Goal: Information Seeking & Learning: Learn about a topic

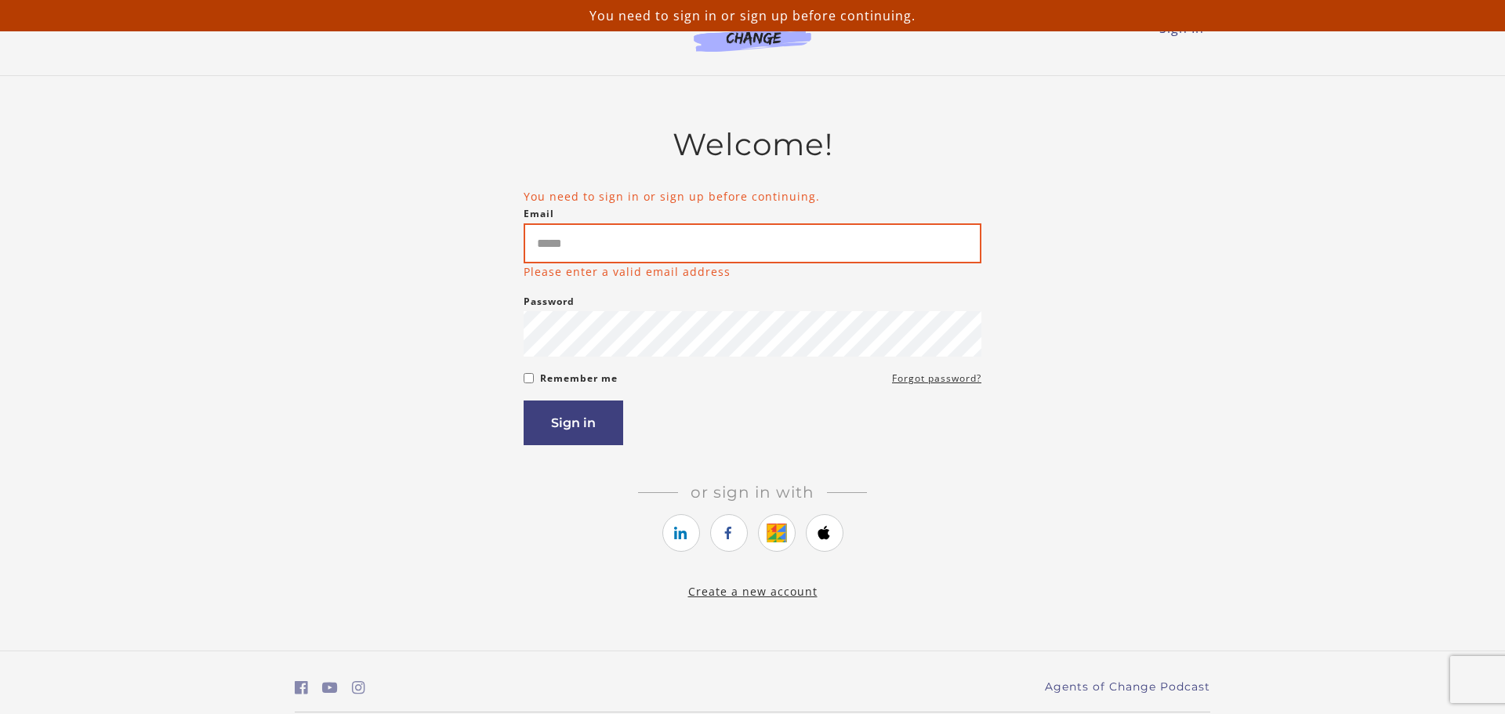
click at [752, 259] on input "Email" at bounding box center [753, 243] width 458 height 40
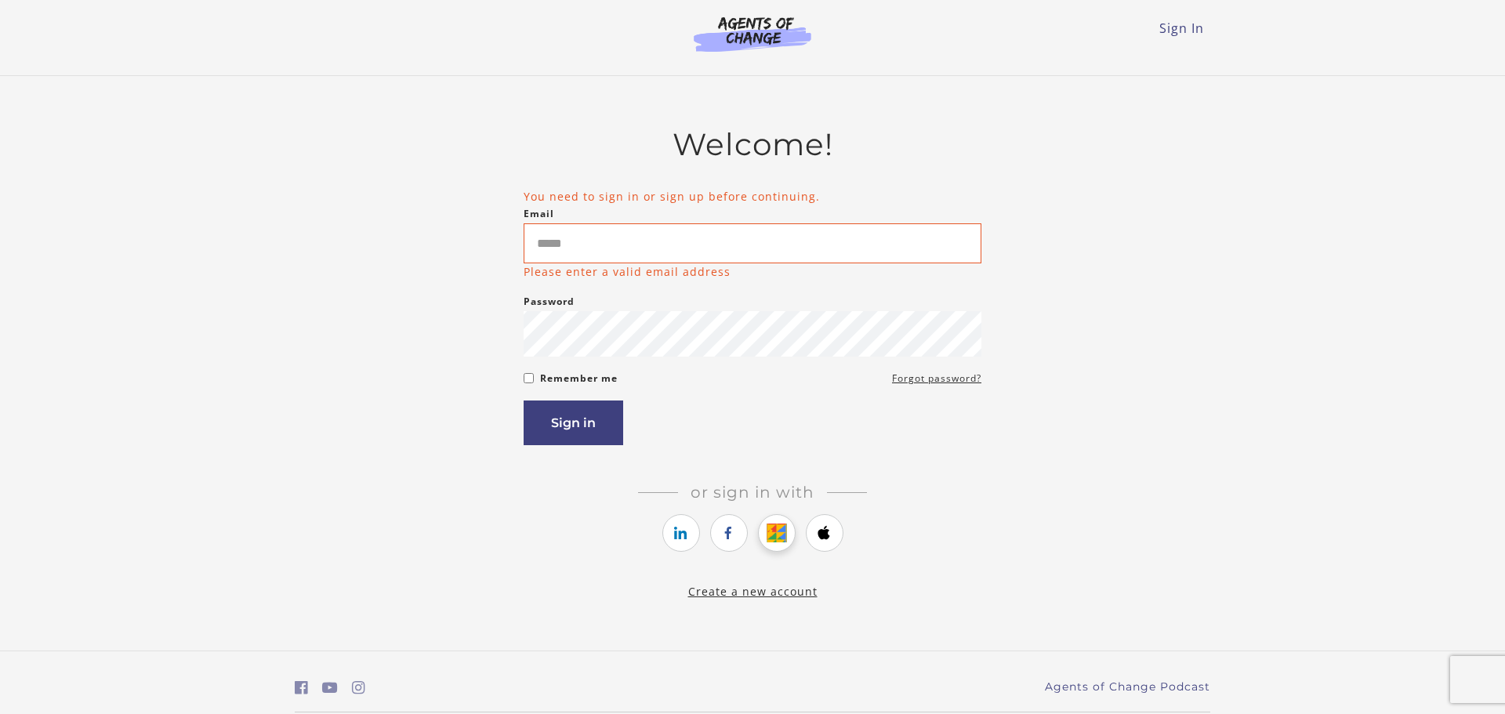
click at [768, 540] on icon "https://courses.thinkific.com/users/auth/google?ss%5Breferral%5D=&ss%5Buser_ret…" at bounding box center [777, 533] width 20 height 19
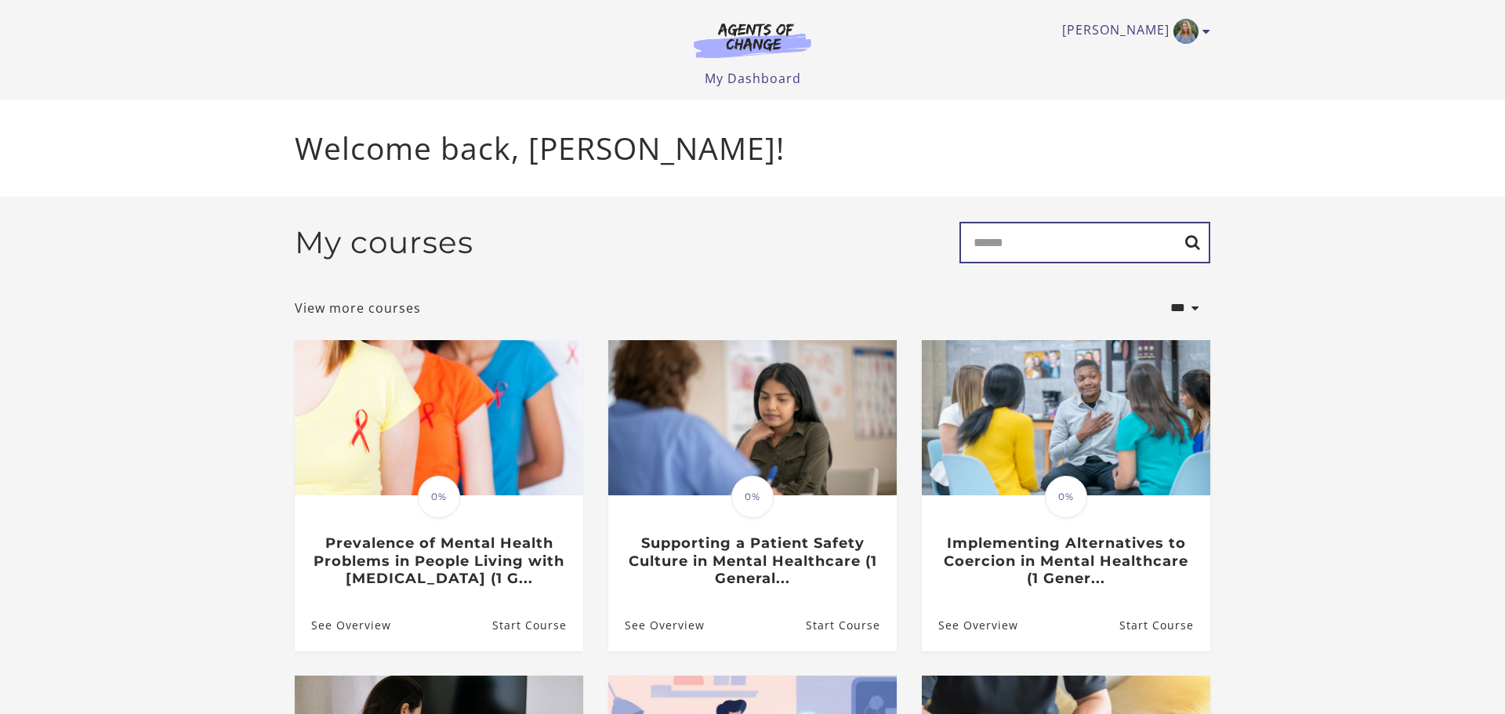
click at [1058, 243] on input "Search" at bounding box center [1084, 243] width 251 height 42
type input "****"
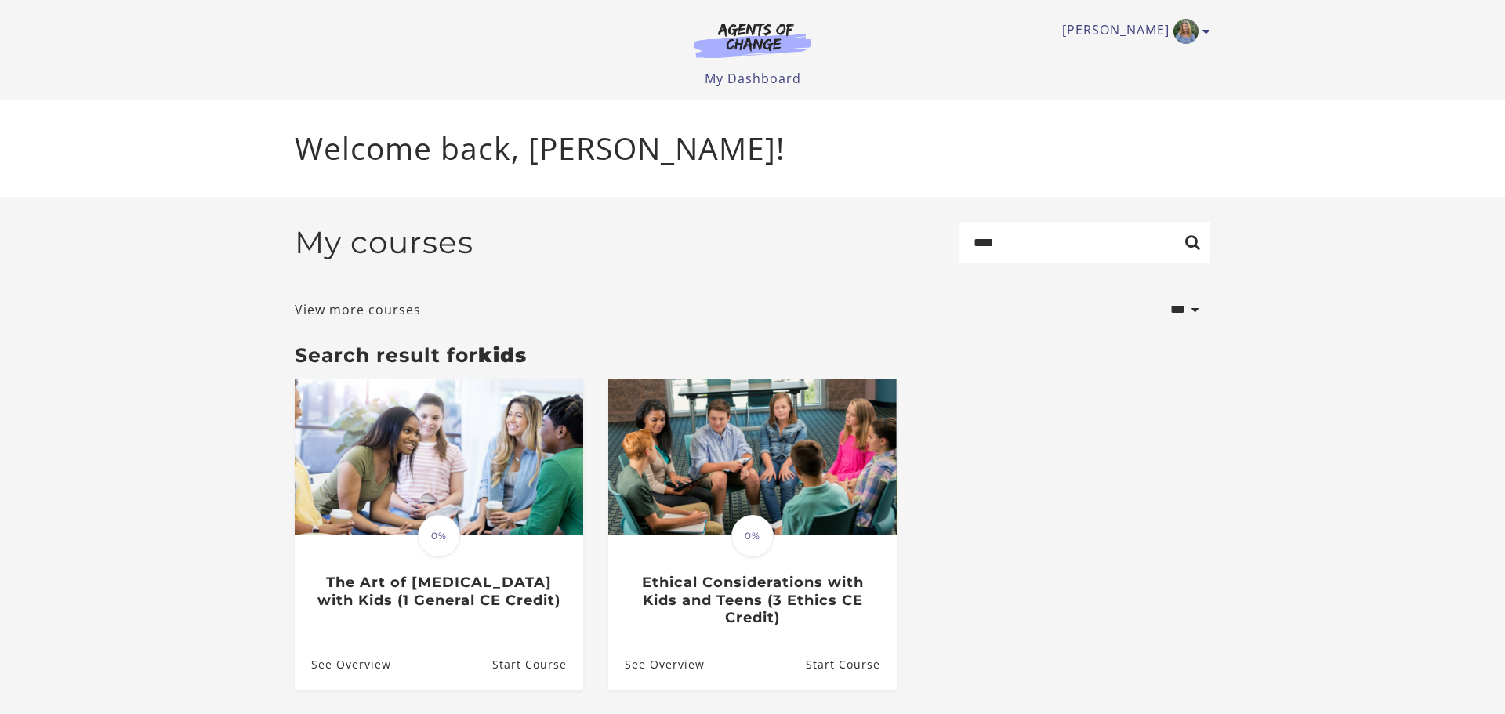
click at [1064, 453] on ul "Translation missing: en.liquid.partials.dashboard_course_card.progress_descript…" at bounding box center [752, 547] width 941 height 336
click at [314, 310] on link "View more courses" at bounding box center [358, 309] width 126 height 19
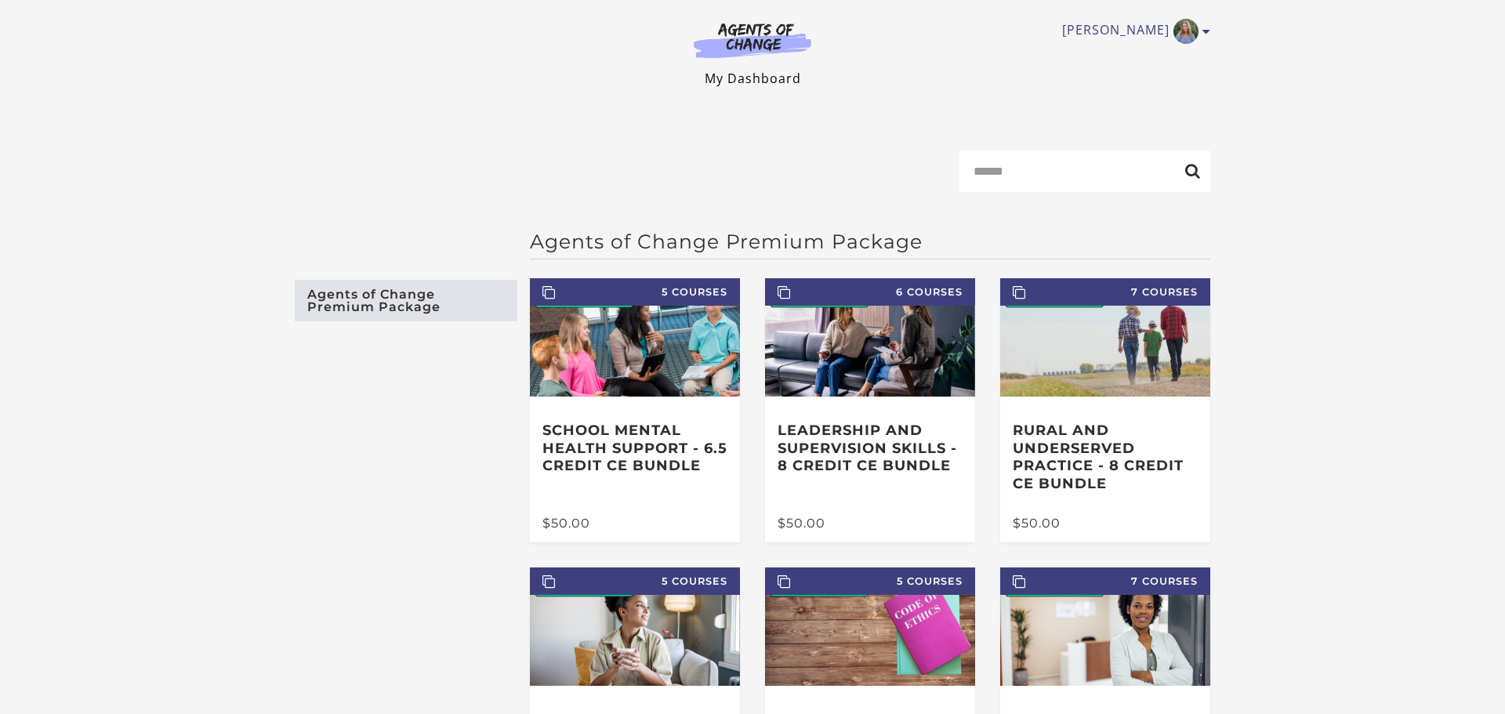
click at [762, 82] on link "My Dashboard" at bounding box center [753, 78] width 96 height 17
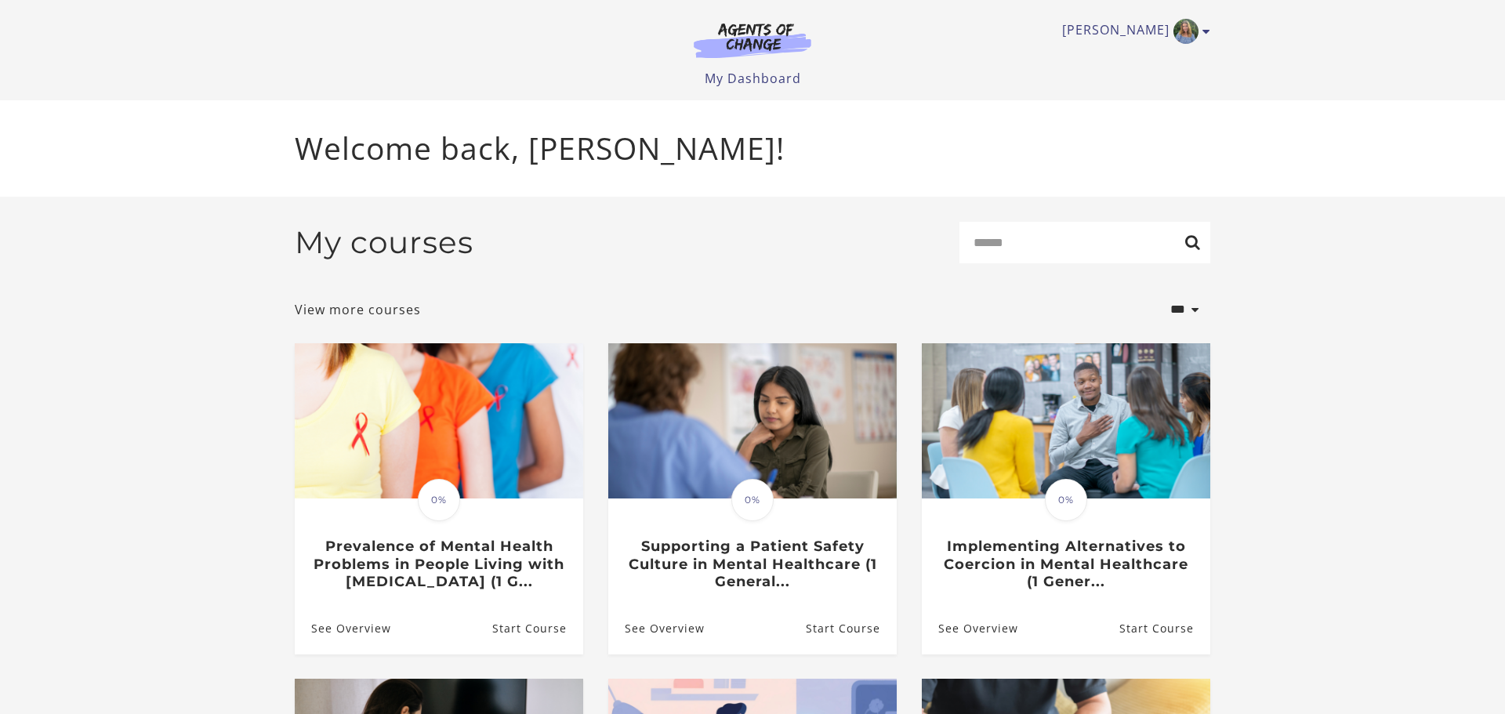
click at [198, 342] on section "**********" at bounding box center [752, 640] width 1505 height 887
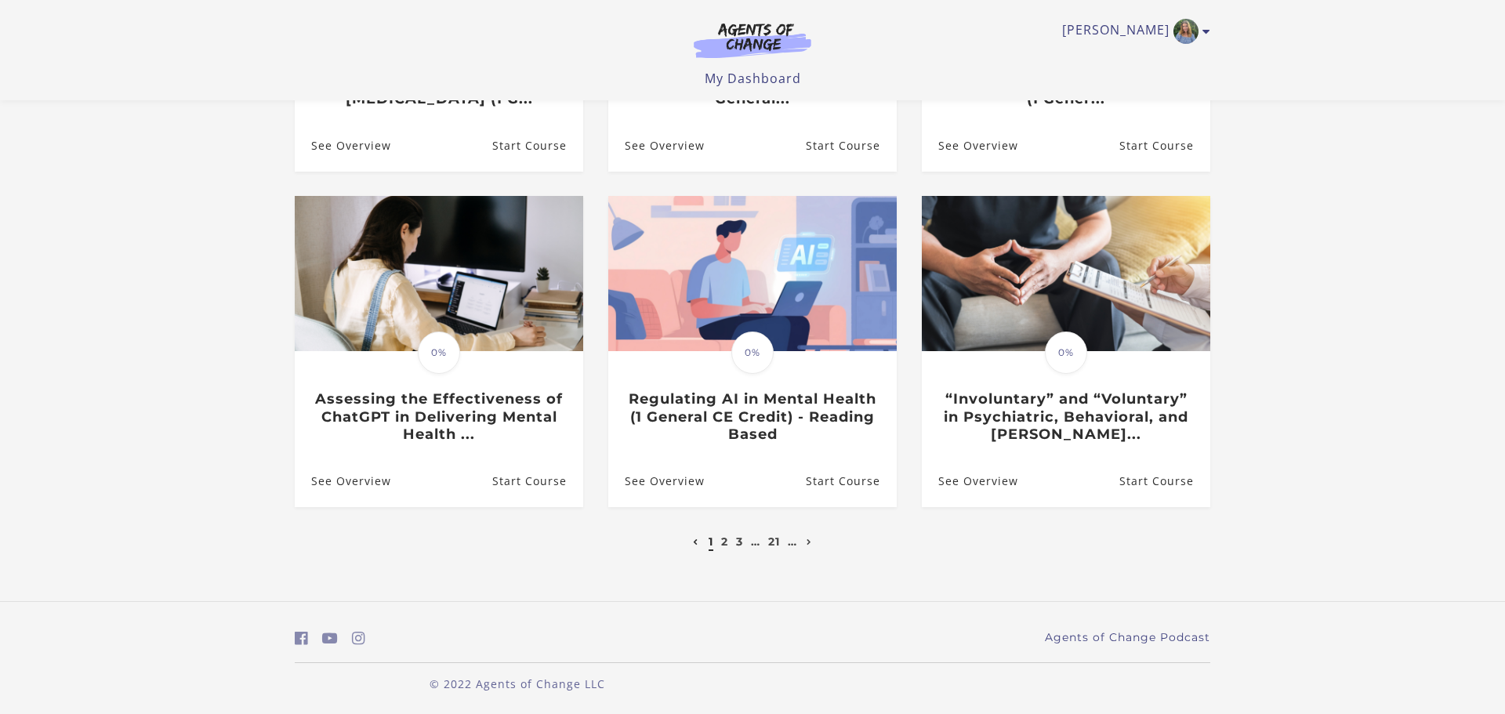
scroll to position [388, 0]
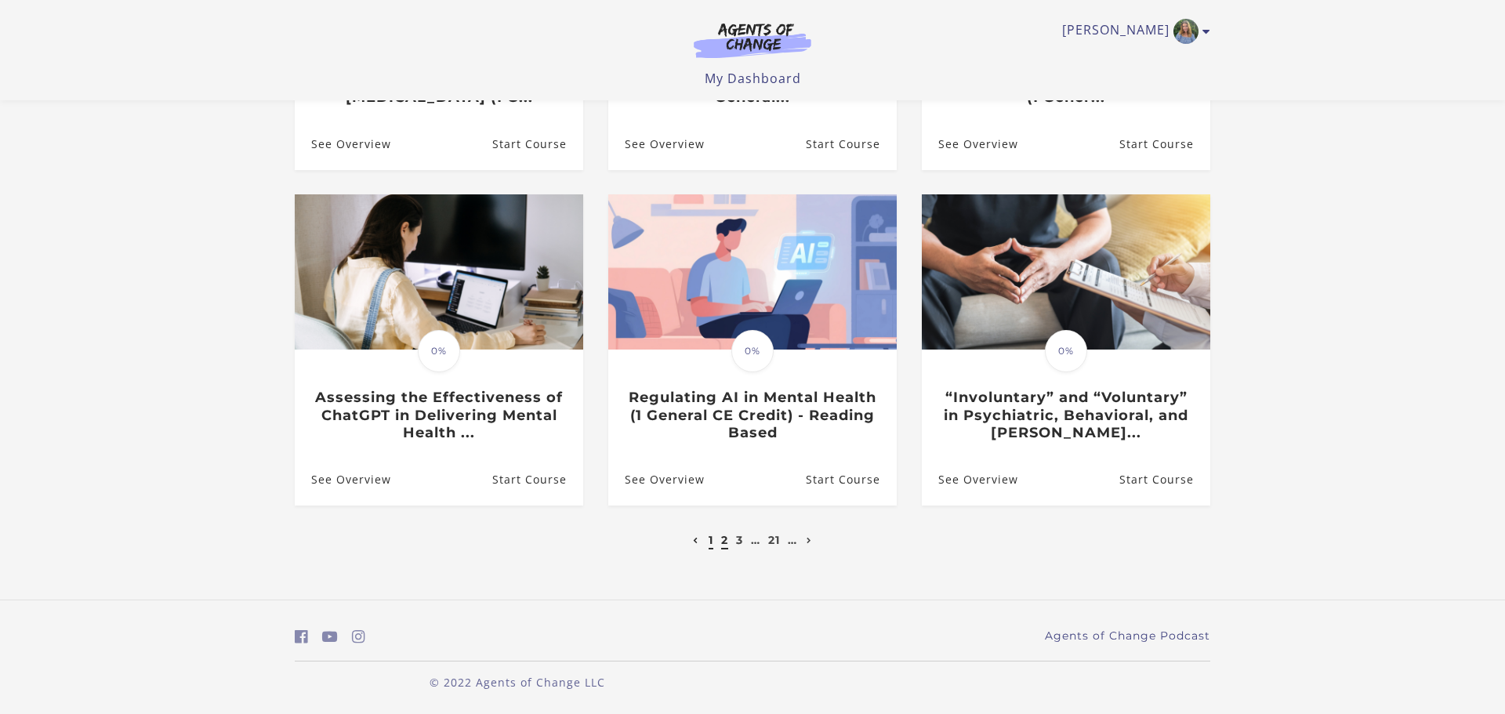
click at [721, 540] on link "2" at bounding box center [724, 540] width 7 height 14
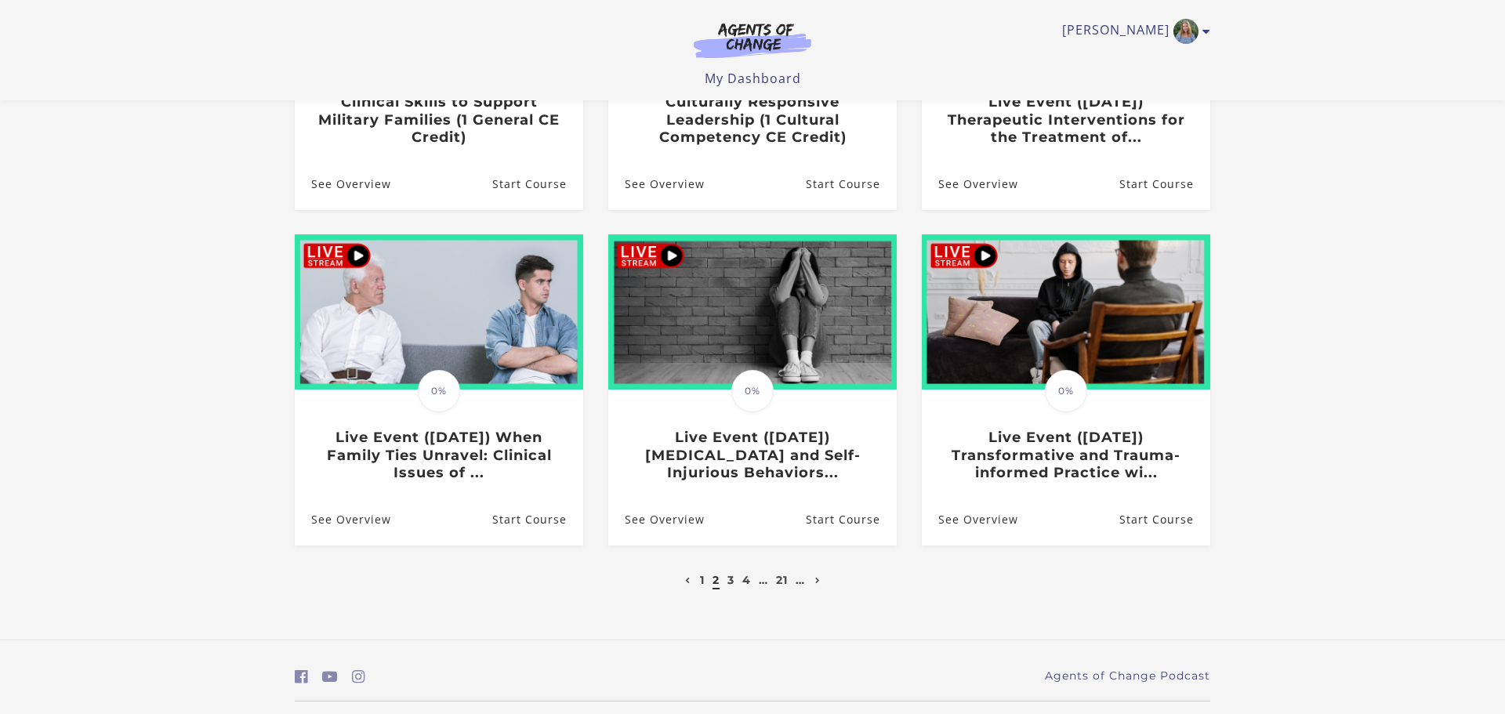
scroll to position [345, 0]
click at [730, 582] on link "3" at bounding box center [730, 579] width 7 height 14
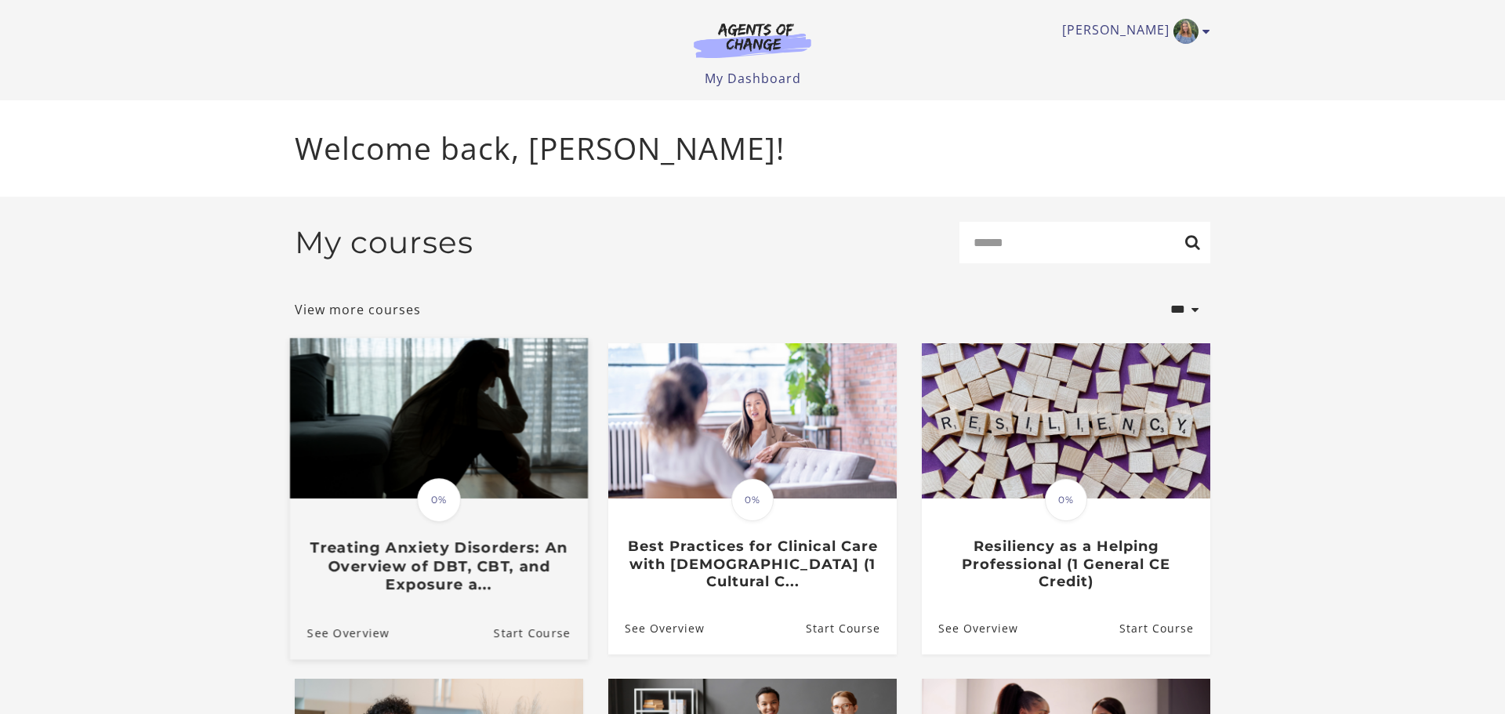
click at [430, 521] on span "0%" at bounding box center [439, 500] width 44 height 44
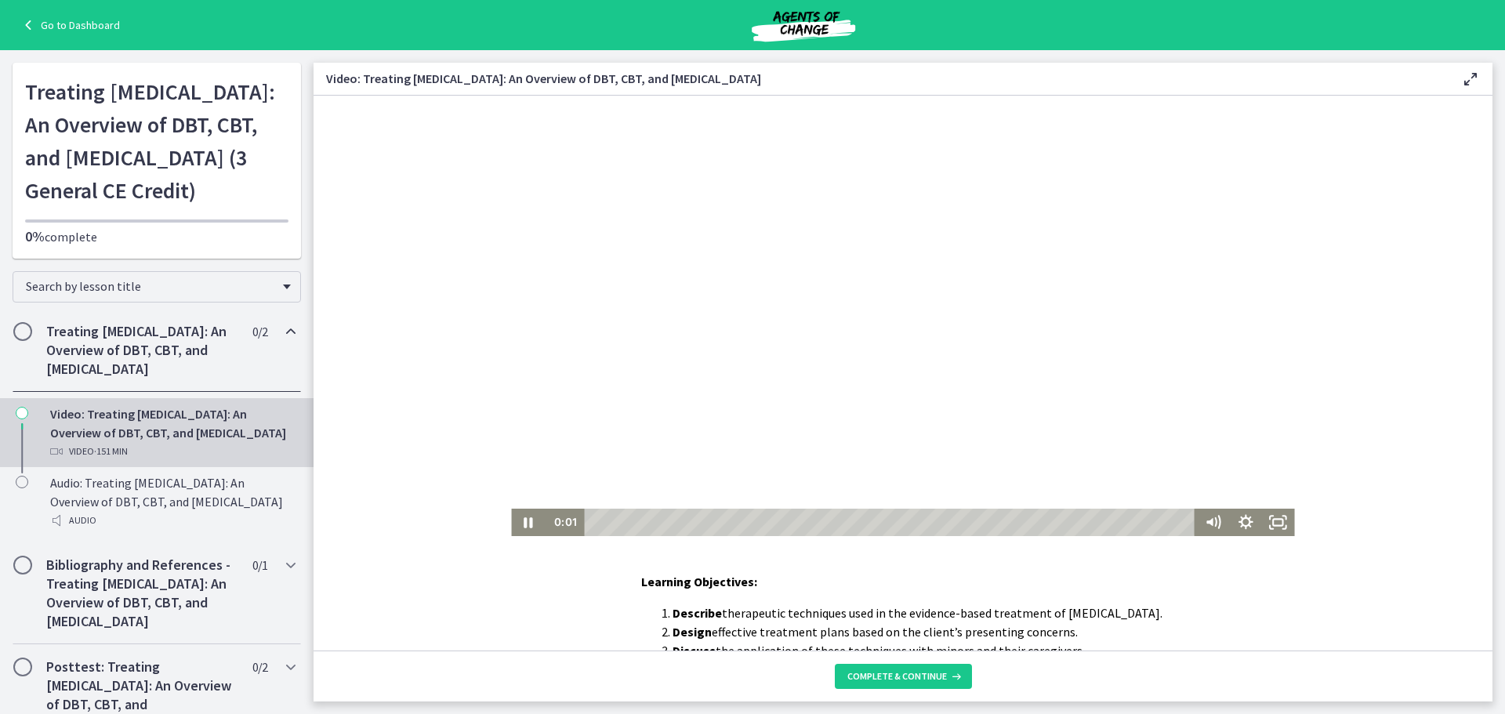
click at [620, 408] on div at bounding box center [902, 316] width 783 height 440
